Goal: Task Accomplishment & Management: Use online tool/utility

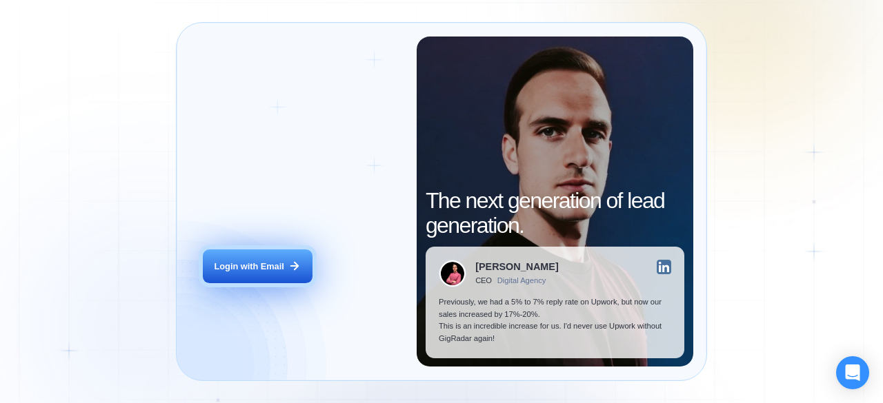
click at [263, 263] on div "Login with Email" at bounding box center [249, 267] width 70 height 12
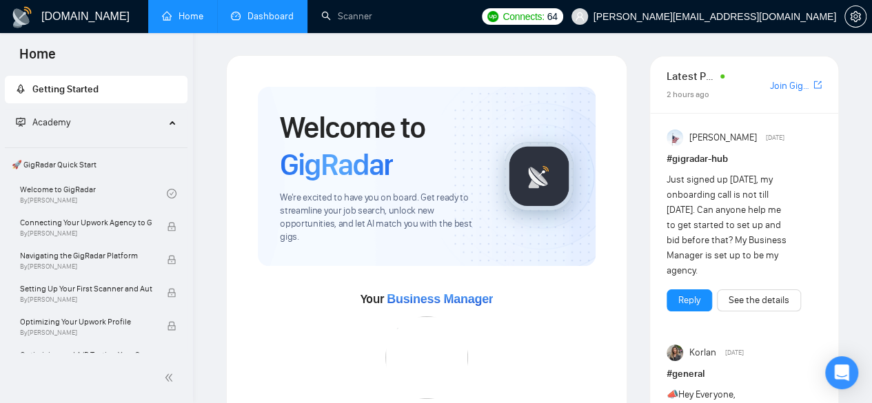
click at [256, 32] on li "Dashboard" at bounding box center [262, 16] width 90 height 33
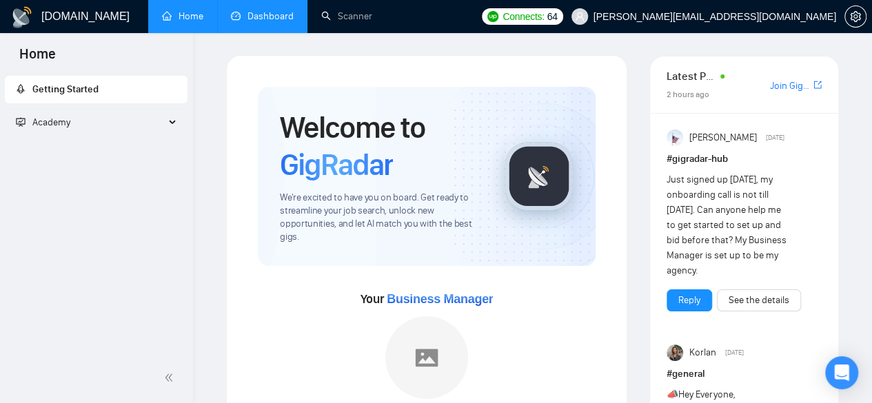
click at [279, 10] on link "Dashboard" at bounding box center [262, 16] width 63 height 12
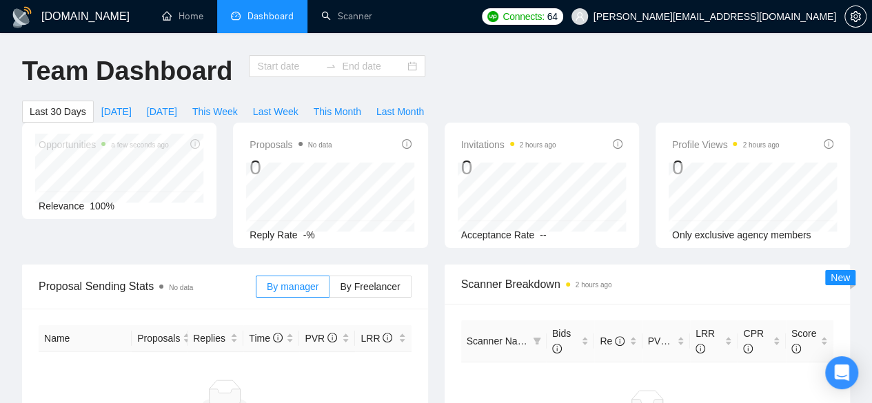
type input "2025-08-05"
type input "2025-09-04"
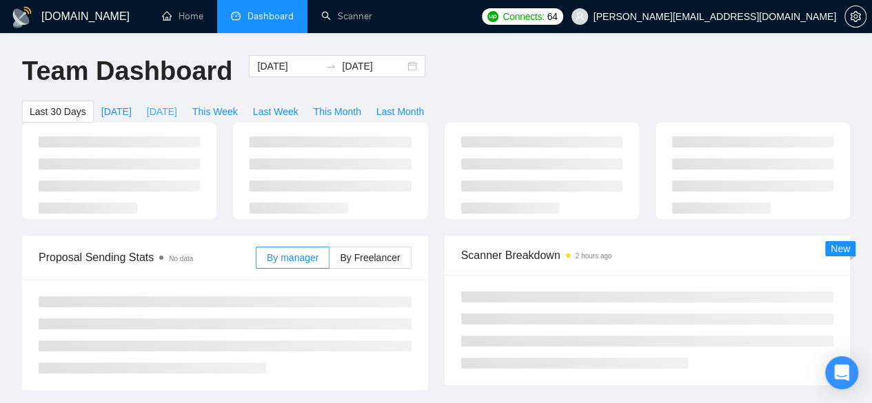
click at [177, 104] on span "[DATE]" at bounding box center [162, 111] width 30 height 15
type input "[DATE]"
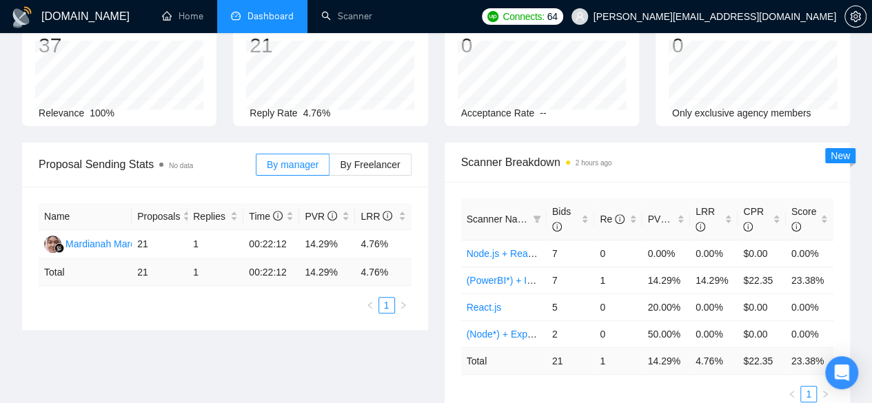
scroll to position [167, 0]
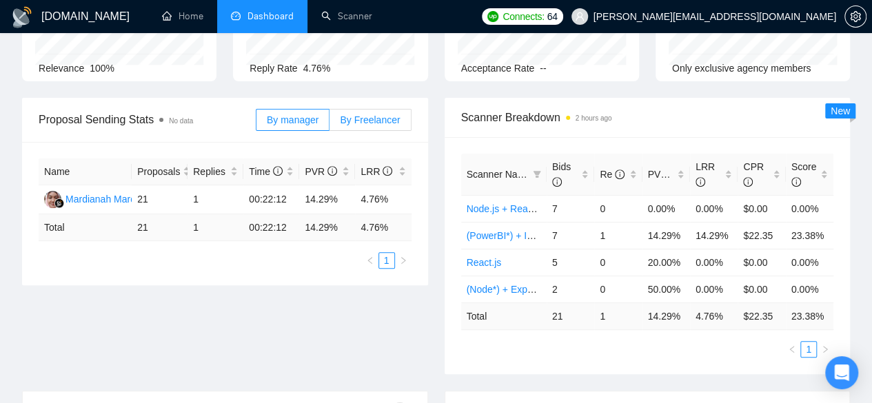
click at [363, 114] on span "By Freelancer" at bounding box center [370, 119] width 60 height 11
click at [330, 123] on input "By Freelancer" at bounding box center [330, 123] width 0 height 0
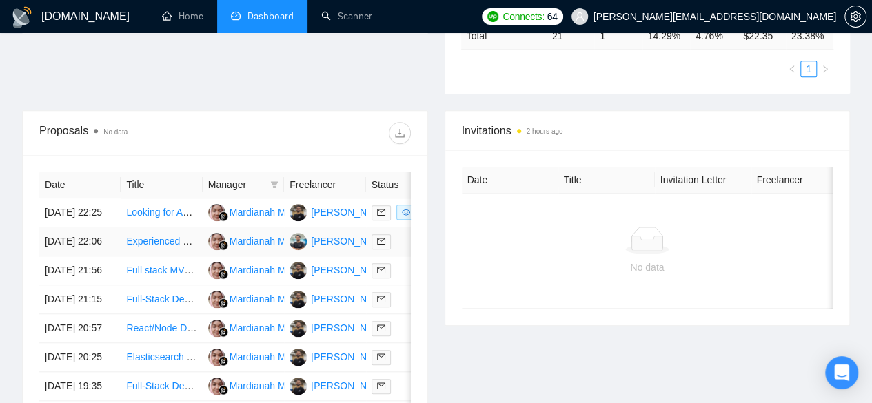
scroll to position [448, 0]
click at [175, 206] on link "Looking for Agency: Event-Driven Backend Development (Node.js, [DOMAIN_NAME], R…" at bounding box center [349, 211] width 446 height 11
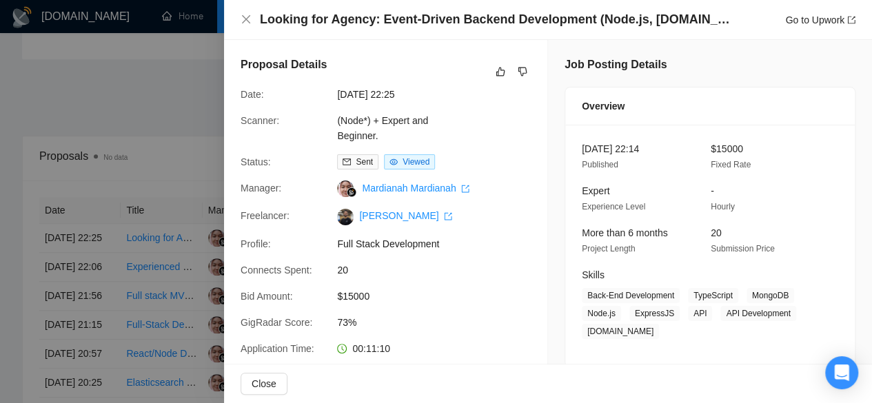
scroll to position [429, 0]
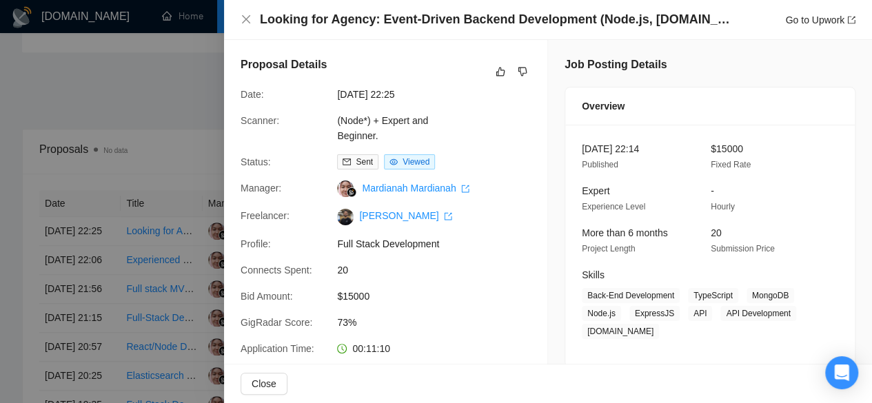
click at [153, 99] on div at bounding box center [436, 201] width 872 height 403
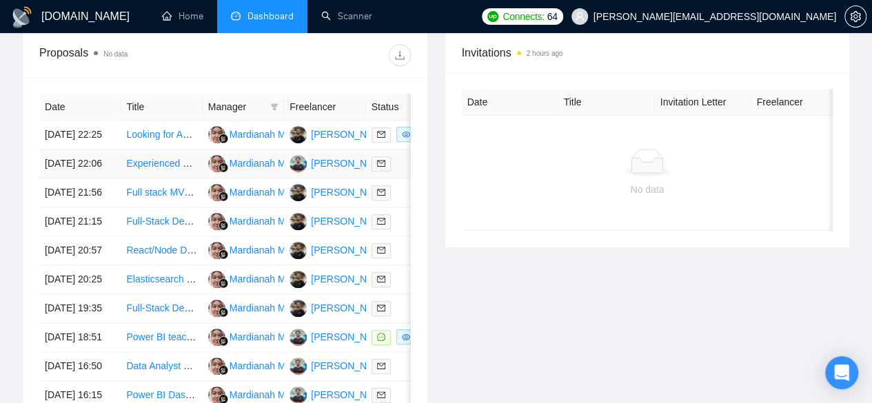
scroll to position [529, 0]
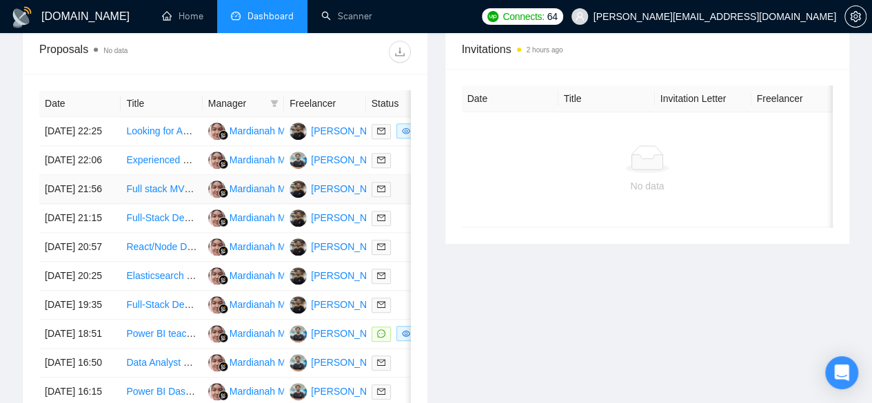
click at [152, 194] on link "Full stack MVP creation from scratch" at bounding box center [204, 188] width 157 height 11
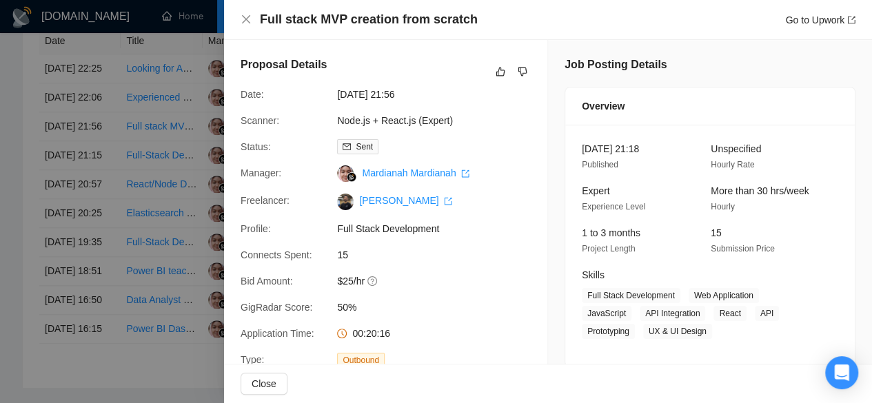
scroll to position [592, 0]
click at [146, 101] on div at bounding box center [436, 201] width 872 height 403
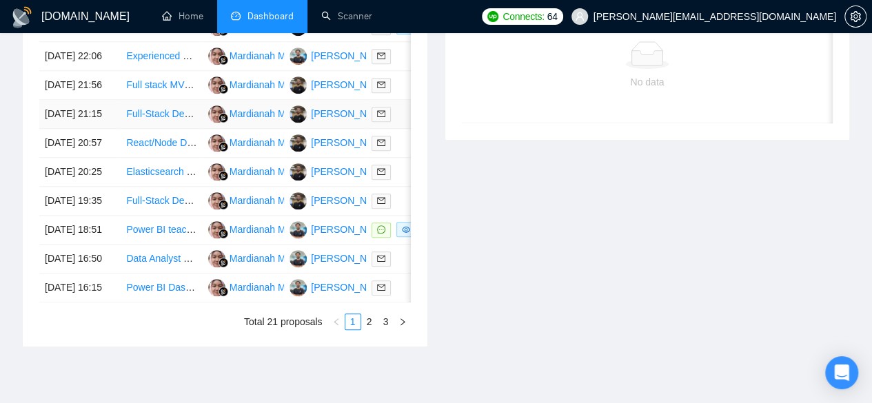
scroll to position [634, 0]
click at [159, 119] on link "Full-Stack Developer for MyYearGroup MVP" at bounding box center [220, 113] width 189 height 11
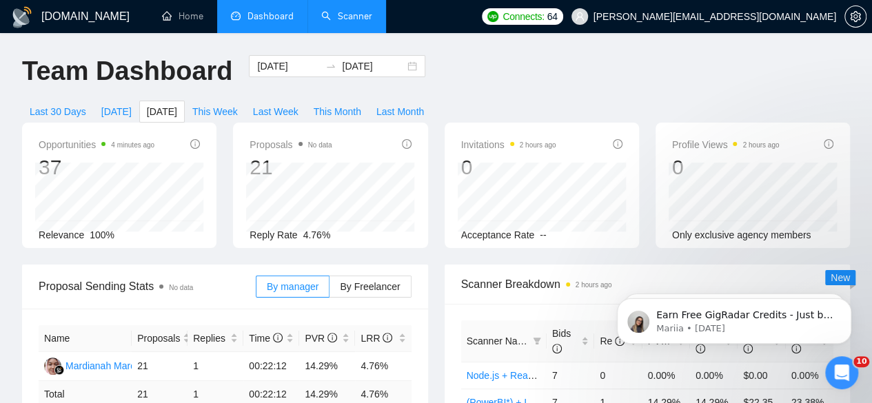
click at [325, 32] on li "Scanner" at bounding box center [347, 16] width 79 height 33
click at [354, 21] on link "Scanner" at bounding box center [346, 16] width 51 height 12
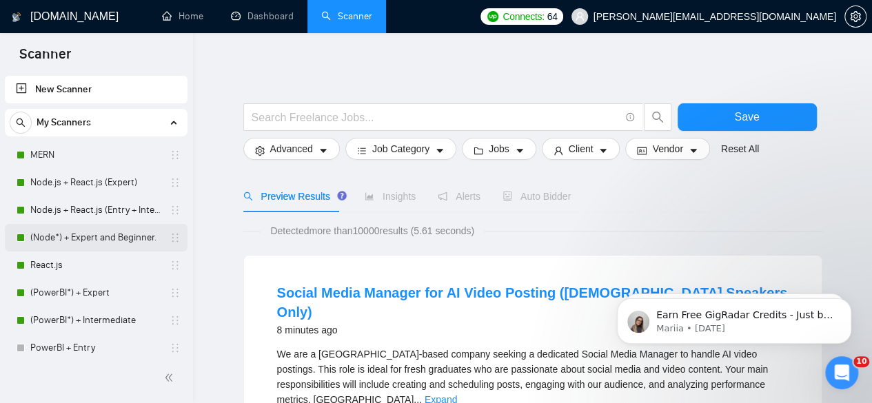
click at [83, 235] on link "(Node*) + Expert and Beginner." at bounding box center [95, 238] width 131 height 28
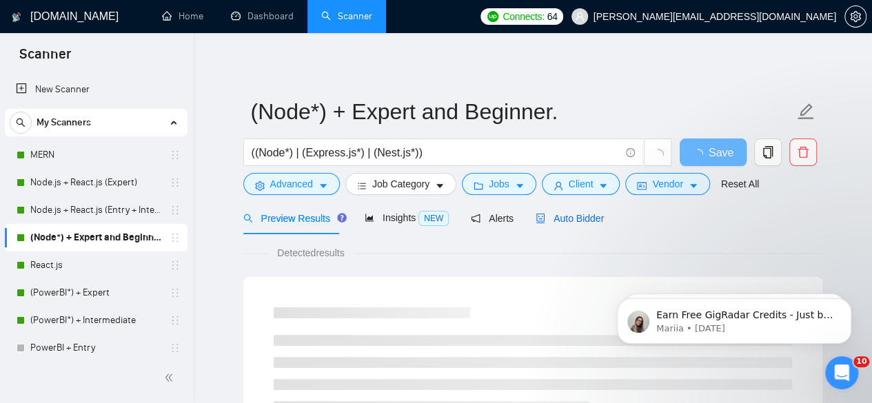
click at [556, 218] on span "Auto Bidder" at bounding box center [570, 218] width 68 height 11
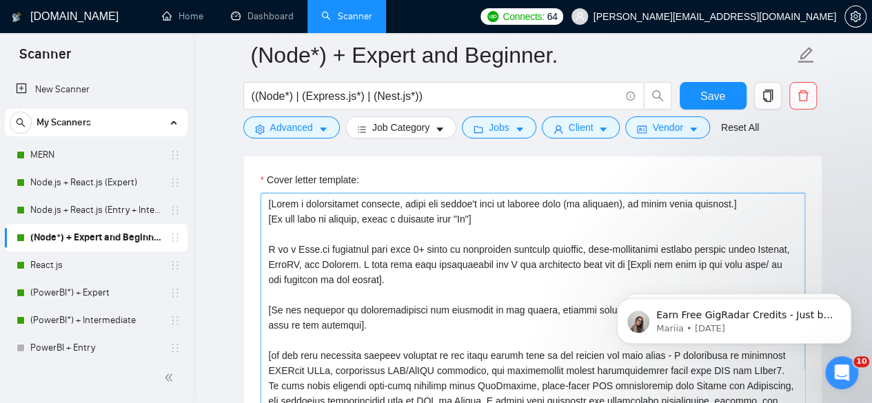
scroll to position [1590, 0]
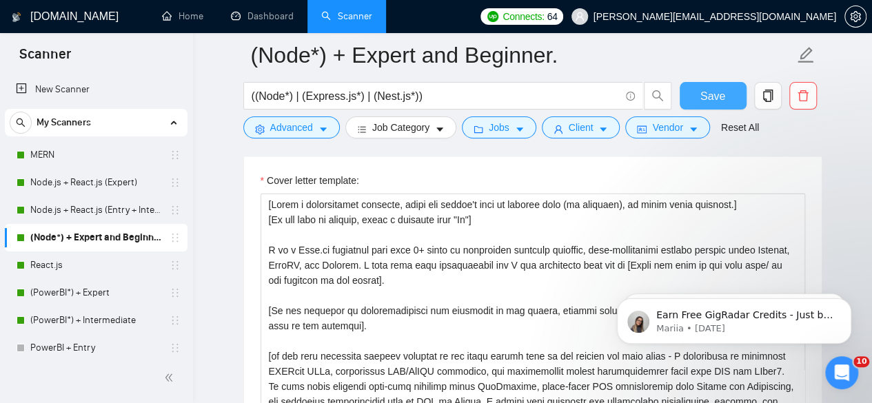
click at [709, 88] on span "Save" at bounding box center [713, 96] width 25 height 17
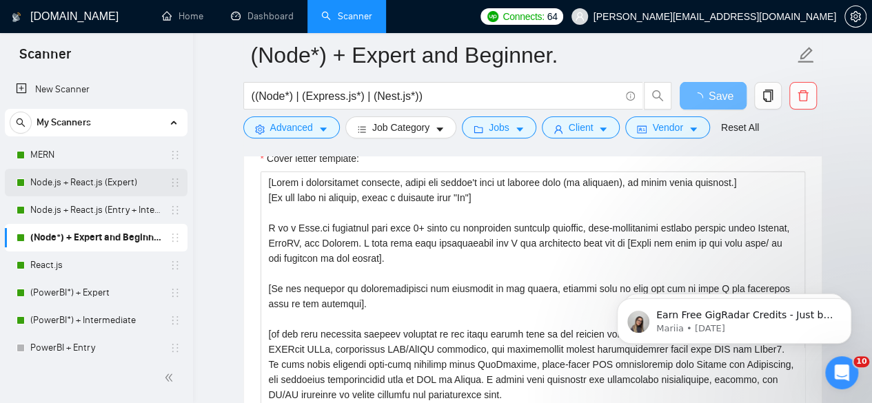
click at [89, 189] on link "Node.js + React.js (Expert)" at bounding box center [95, 183] width 131 height 28
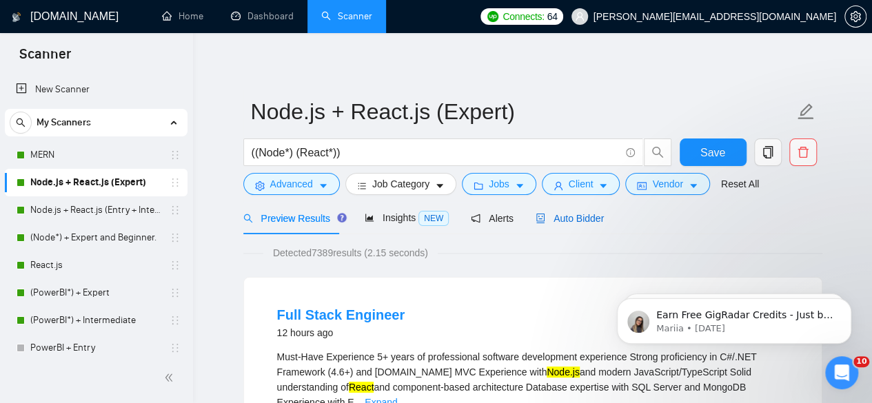
click at [576, 213] on span "Auto Bidder" at bounding box center [570, 218] width 68 height 11
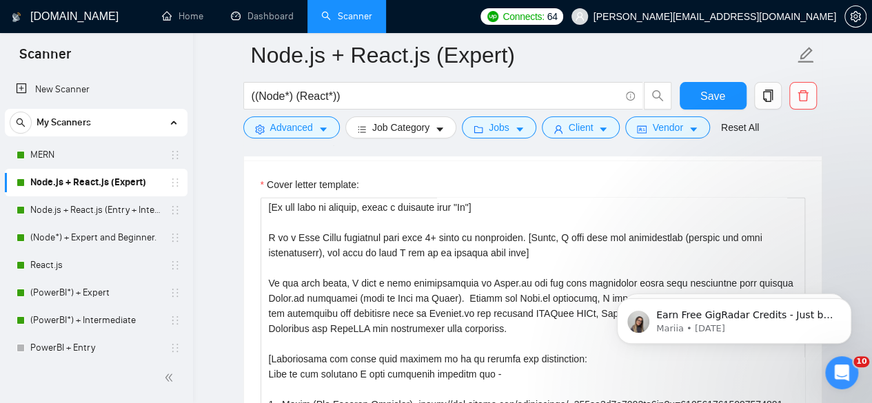
scroll to position [17, 0]
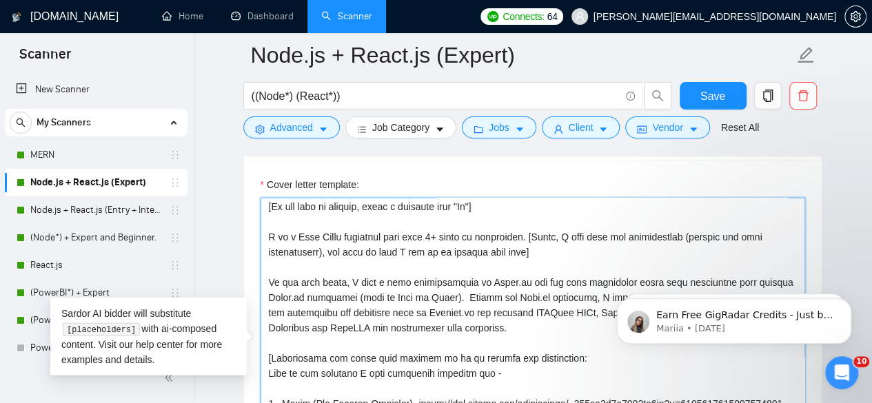
drag, startPoint x: 330, startPoint y: 250, endPoint x: 583, endPoint y: 250, distance: 253.1
click at [583, 250] on textarea "Cover letter template:" at bounding box center [533, 353] width 545 height 310
click at [552, 247] on textarea "Cover letter template:" at bounding box center [533, 353] width 545 height 310
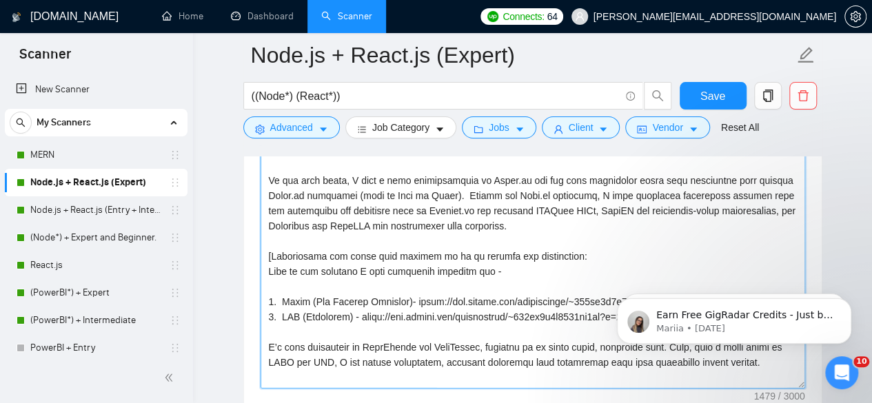
scroll to position [1718, 0]
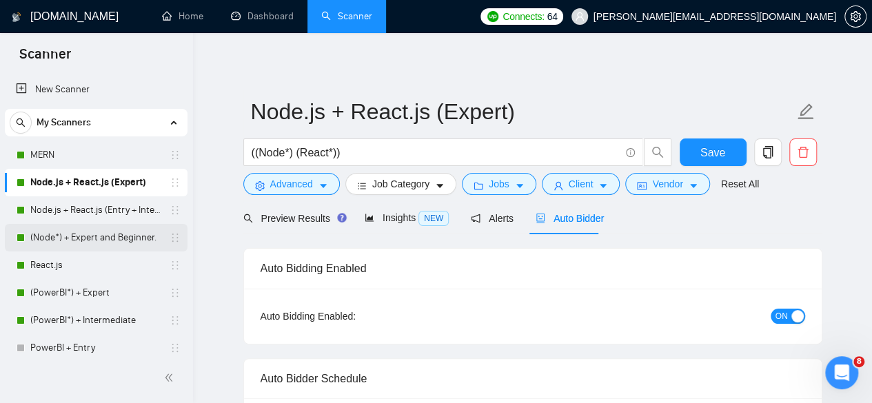
click at [91, 237] on link "(Node*) + Expert and Beginner." at bounding box center [95, 238] width 131 height 28
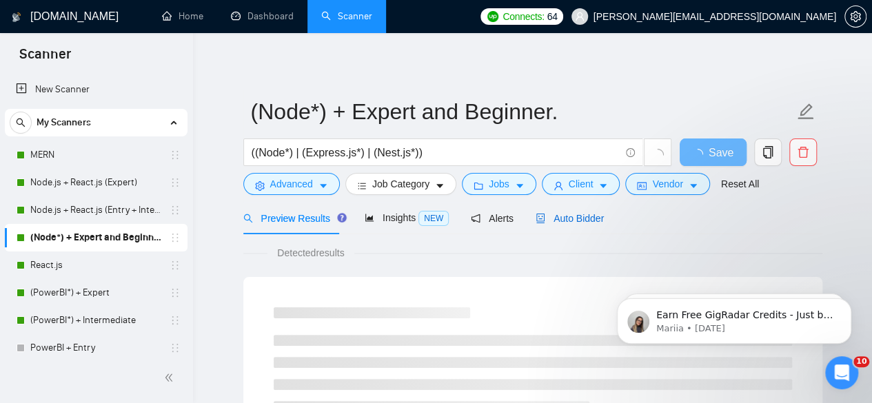
click at [565, 220] on span "Auto Bidder" at bounding box center [570, 218] width 68 height 11
